Goal: Communication & Community: Share content

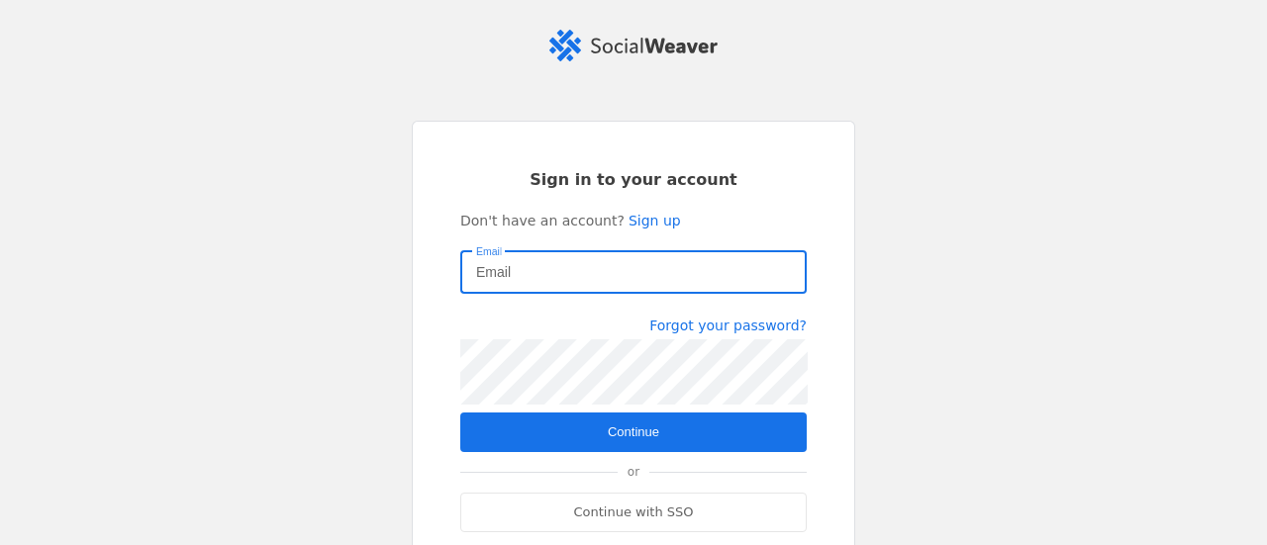
click at [624, 267] on input "Email" at bounding box center [633, 272] width 315 height 24
type input "[EMAIL_ADDRESS][PERSON_NAME][DOMAIN_NAME]"
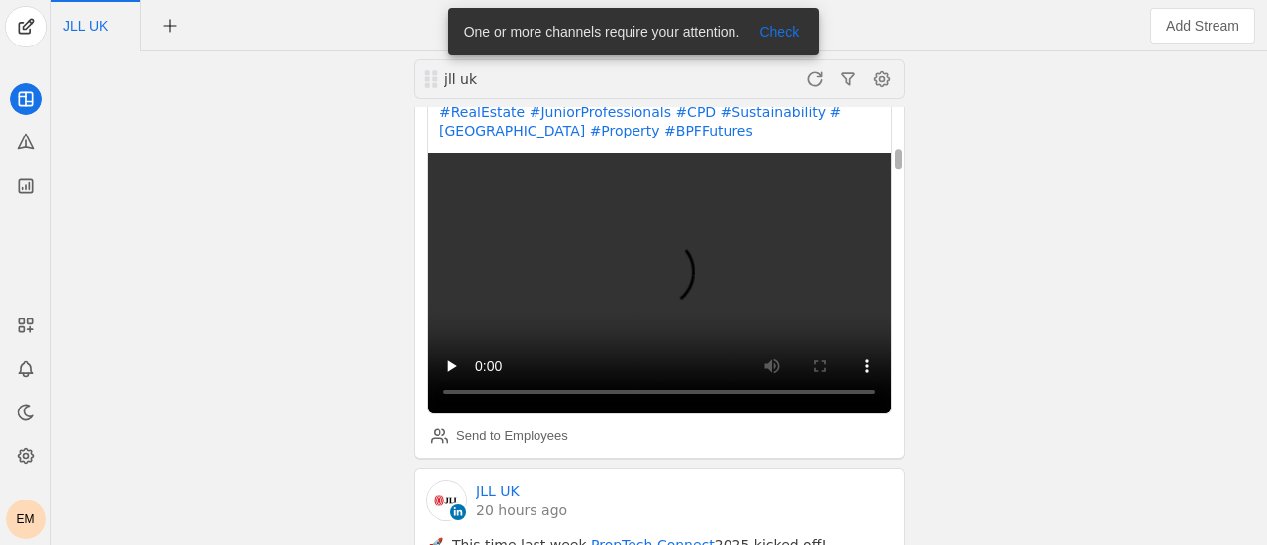
scroll to position [891, 0]
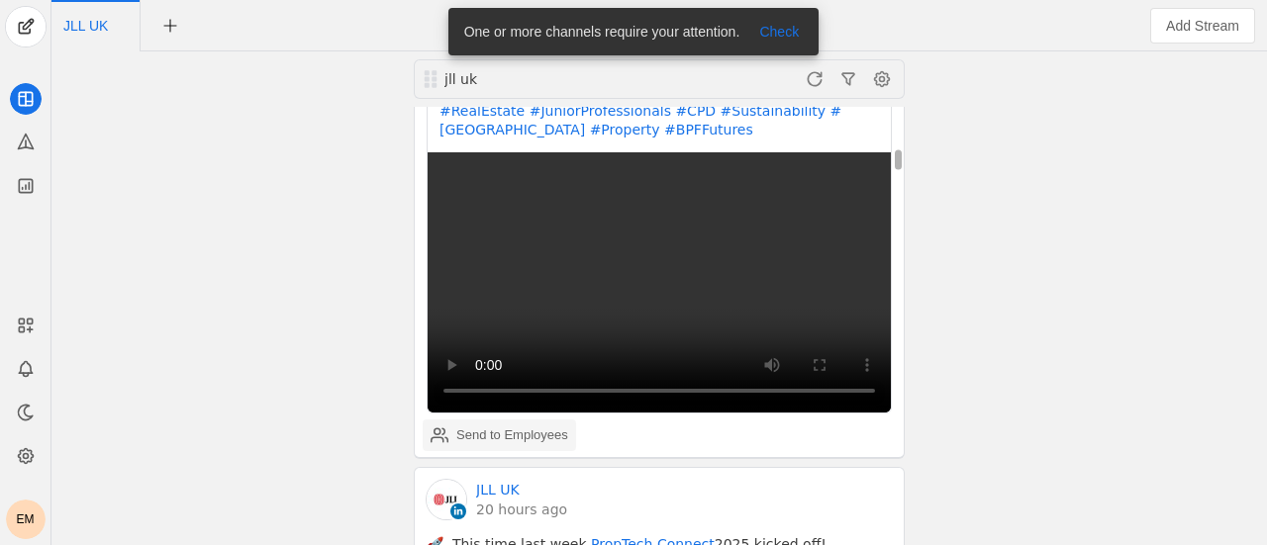
click at [532, 425] on div "Send to Employees" at bounding box center [512, 435] width 112 height 20
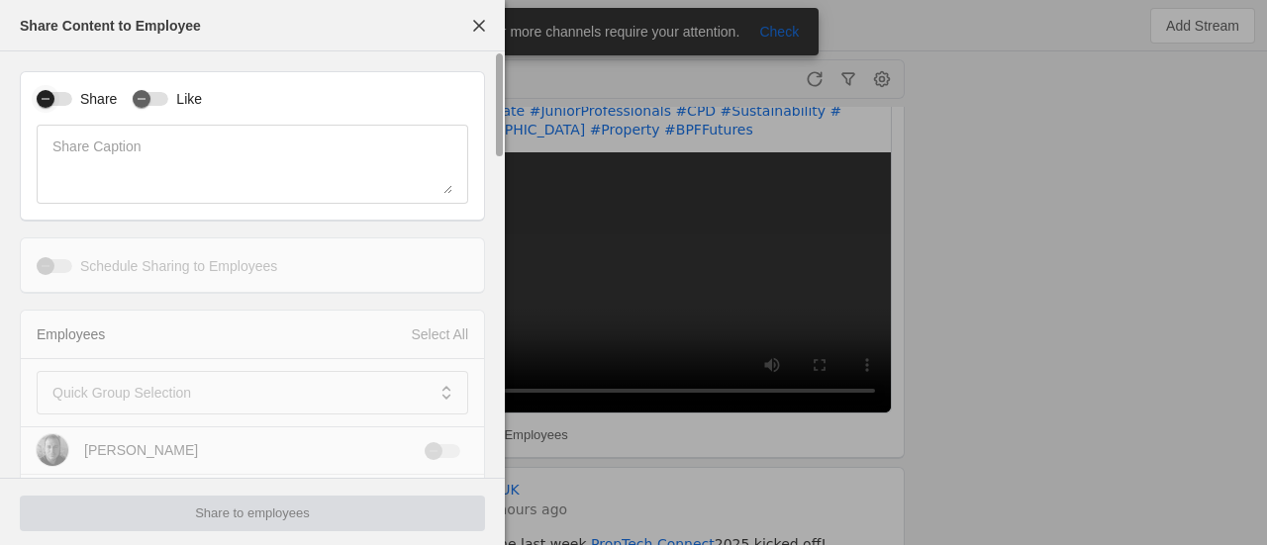
click at [49, 98] on icon "button" at bounding box center [46, 99] width 12 height 12
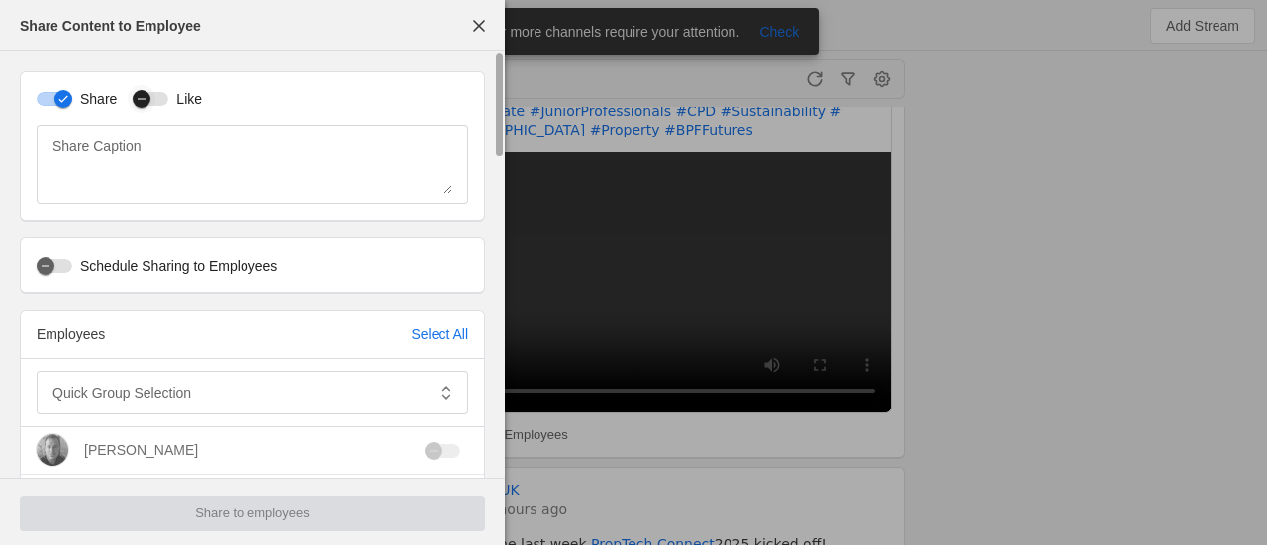
click at [139, 96] on icon "button" at bounding box center [142, 99] width 12 height 12
click at [314, 386] on span at bounding box center [238, 393] width 372 height 20
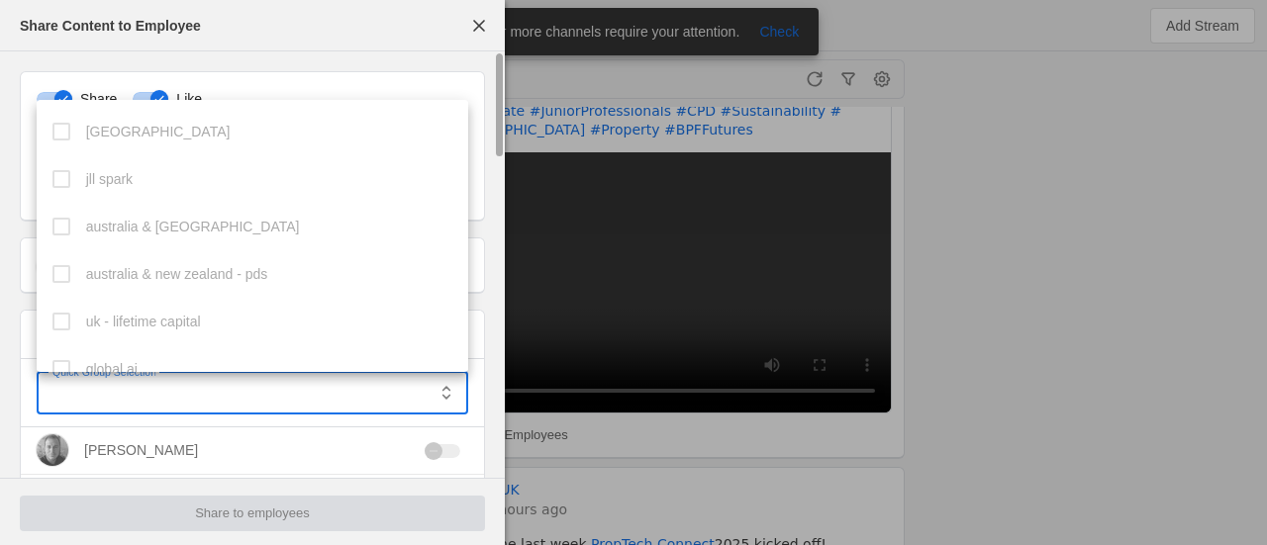
scroll to position [543, 0]
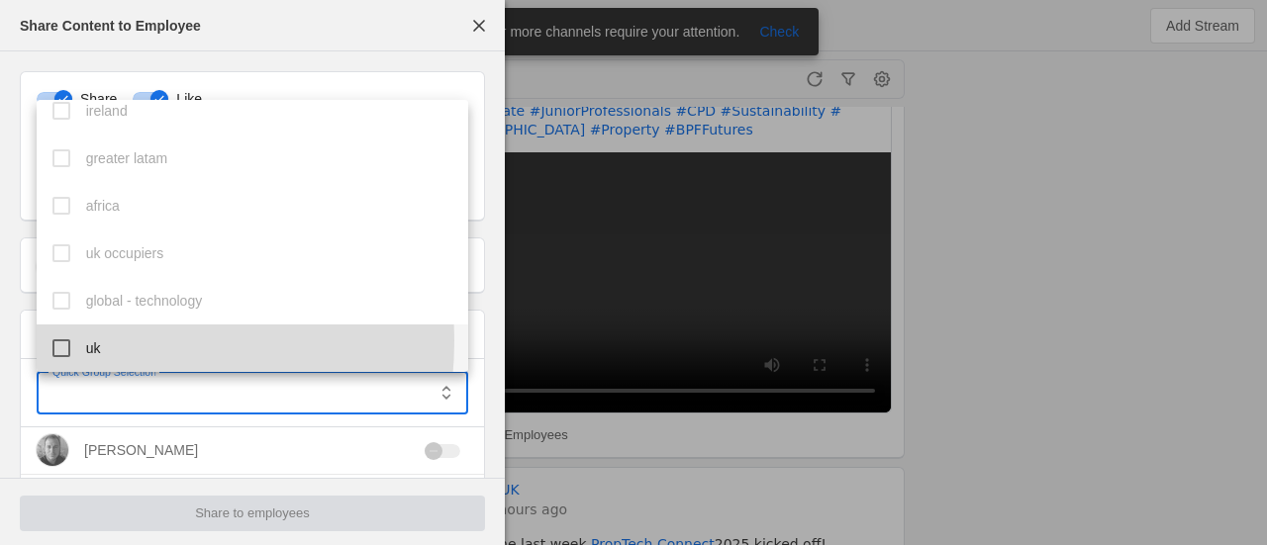
click at [57, 340] on mat-pseudo-checkbox at bounding box center [61, 348] width 18 height 18
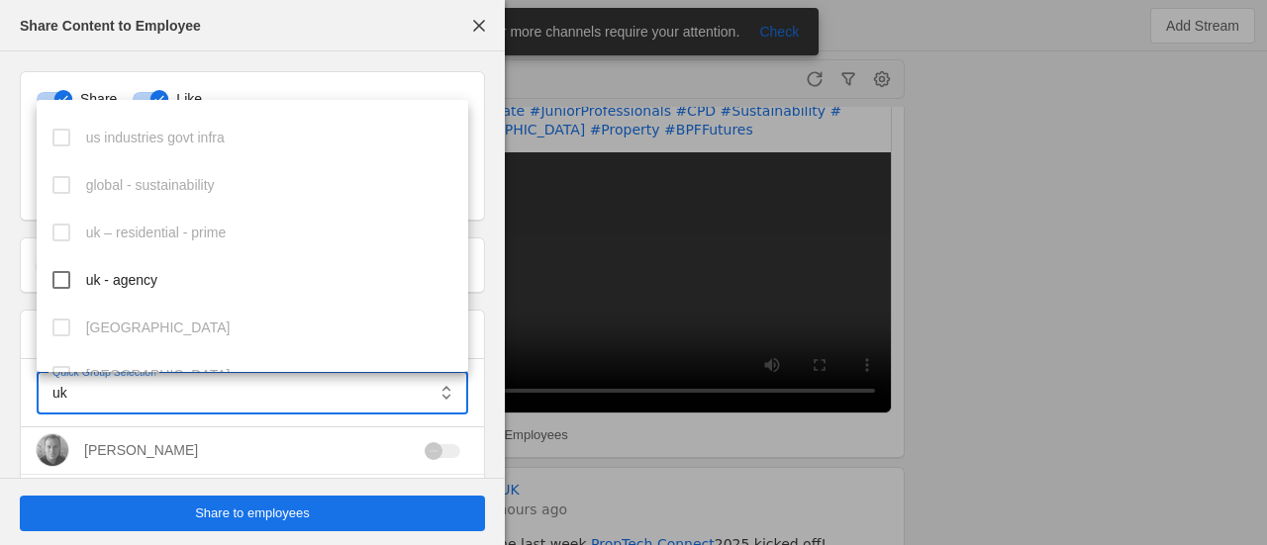
scroll to position [850, 0]
click at [53, 282] on mat-pseudo-checkbox at bounding box center [61, 279] width 18 height 18
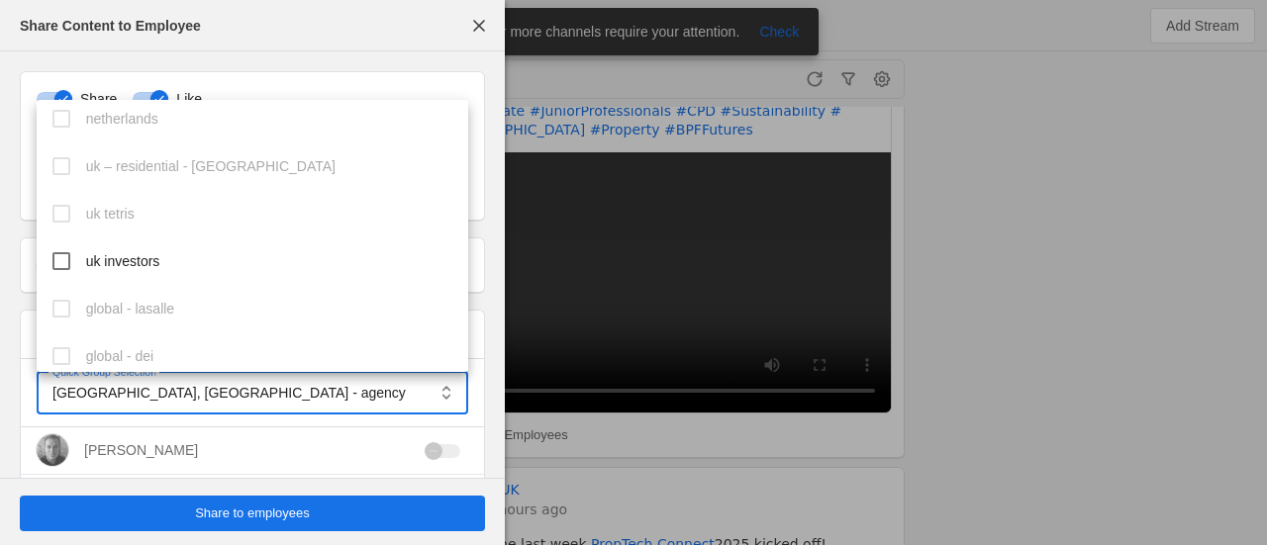
scroll to position [1154, 0]
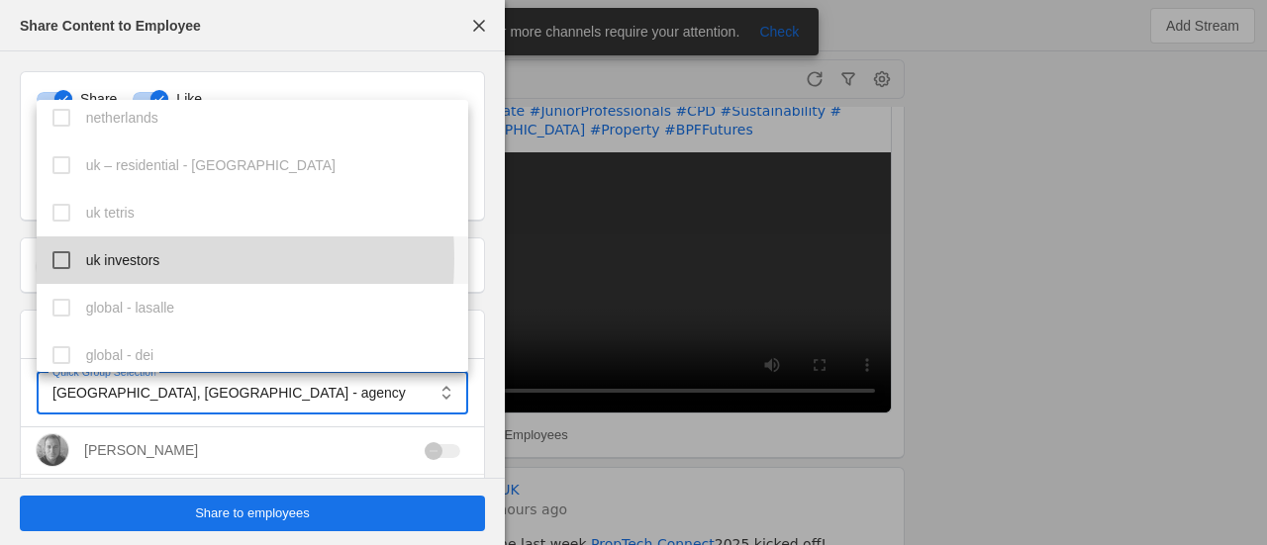
click at [73, 258] on mat-option "uk investors" at bounding box center [253, 259] width 432 height 47
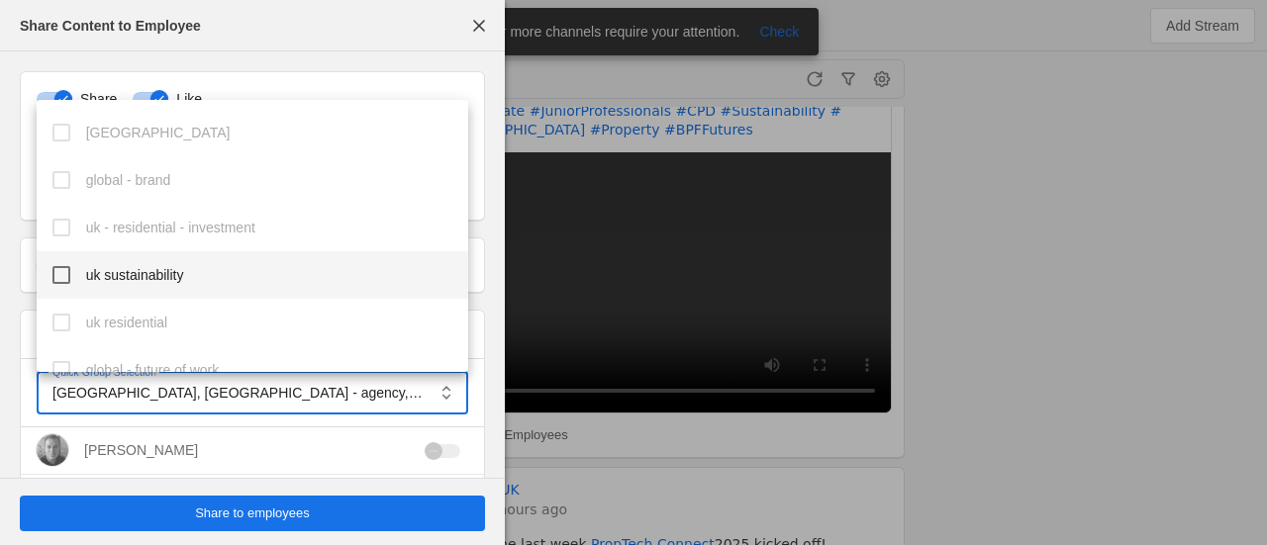
click at [71, 261] on mat-option "uk sustainability" at bounding box center [253, 274] width 432 height 47
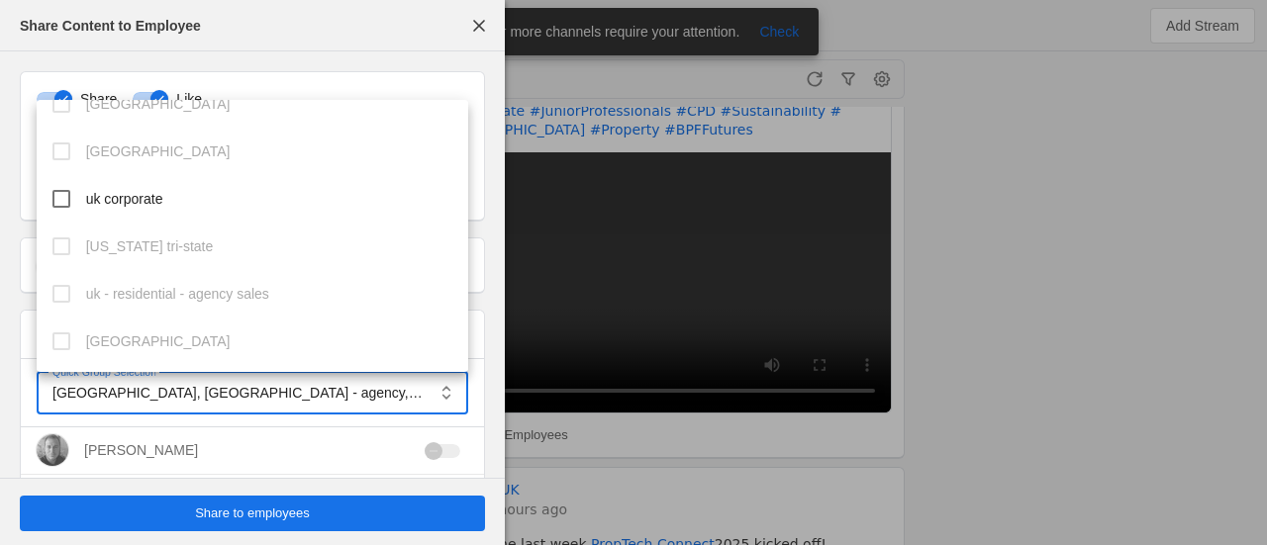
scroll to position [2387, 0]
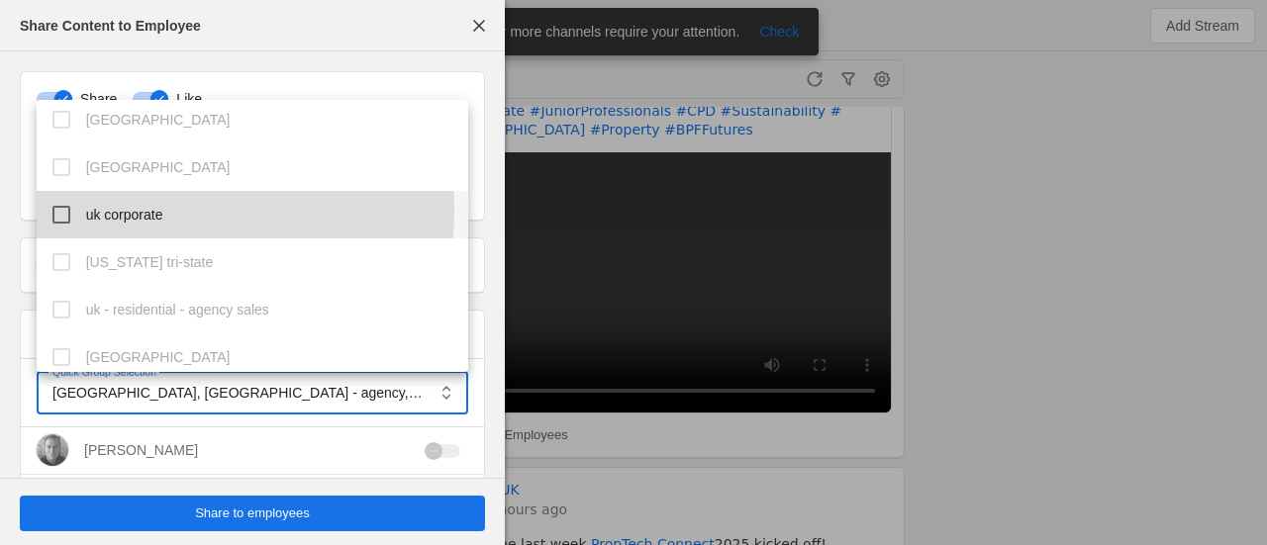
click at [61, 208] on mat-pseudo-checkbox at bounding box center [61, 215] width 18 height 18
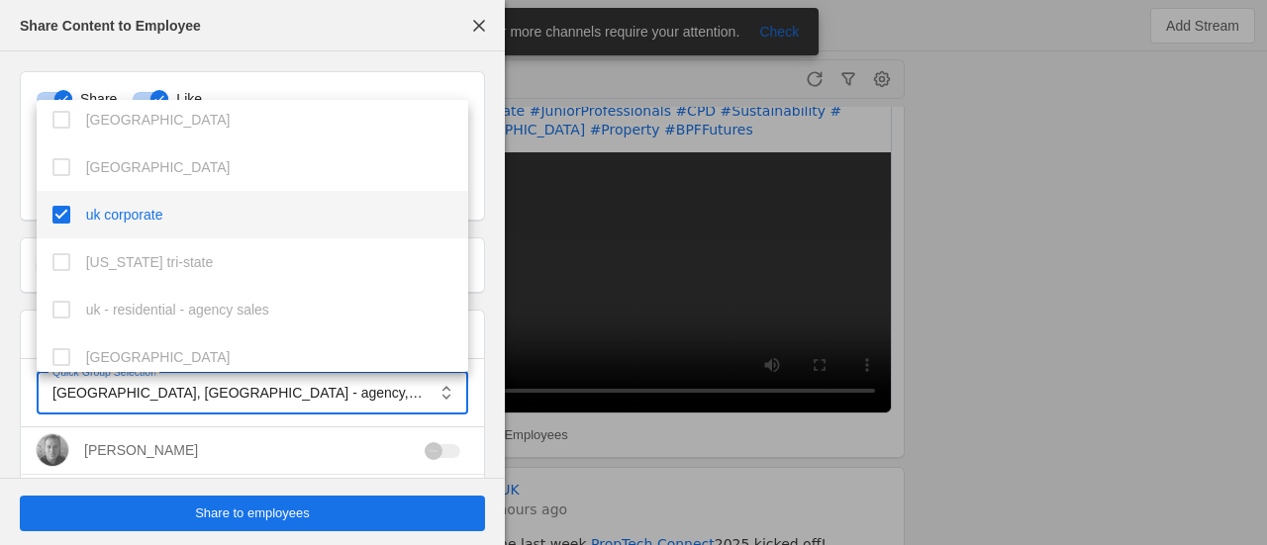
scroll to position [2402, 0]
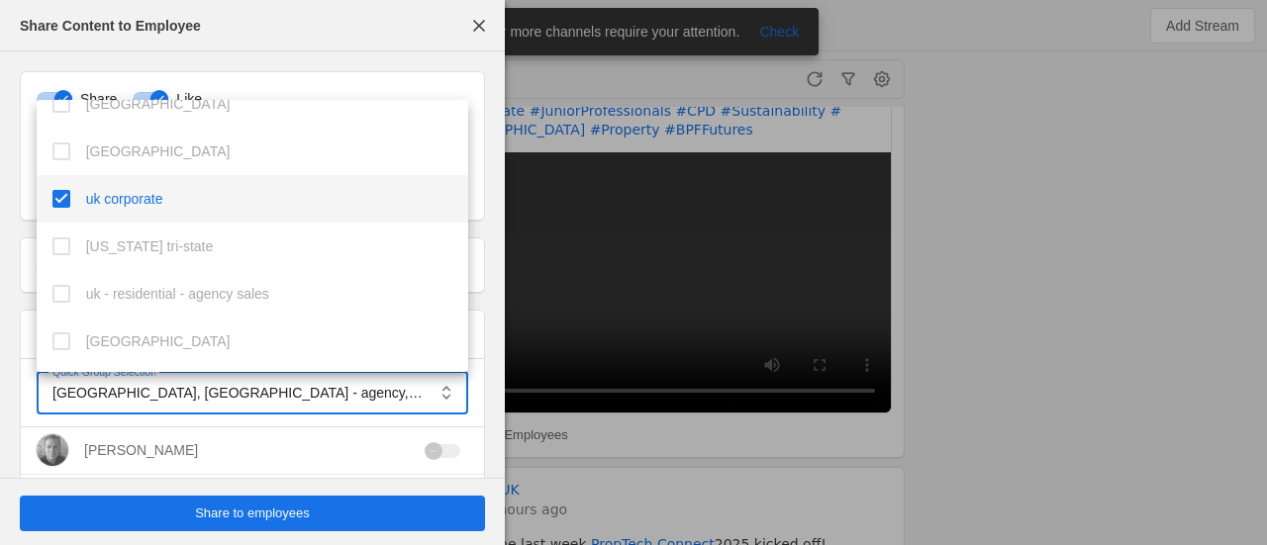
click at [289, 526] on div at bounding box center [633, 272] width 1267 height 545
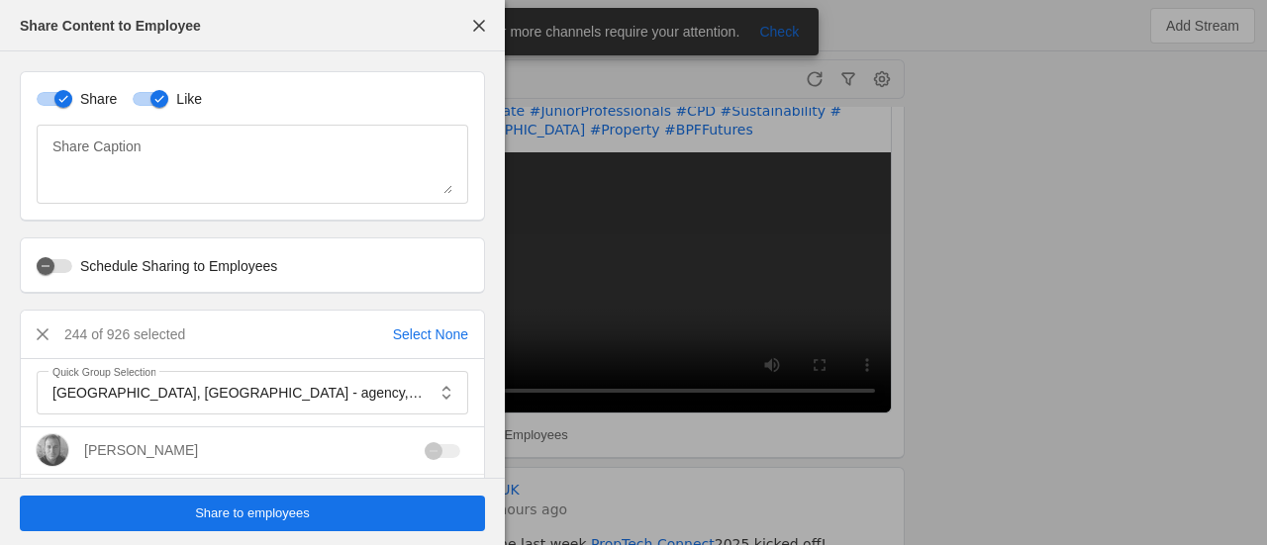
click at [287, 523] on span "undefined" at bounding box center [252, 514] width 465 height 36
